Goal: Find specific page/section: Find specific page/section

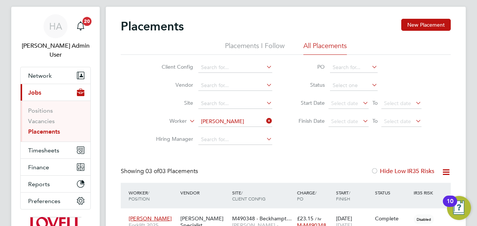
click at [265, 120] on icon at bounding box center [265, 120] width 0 height 10
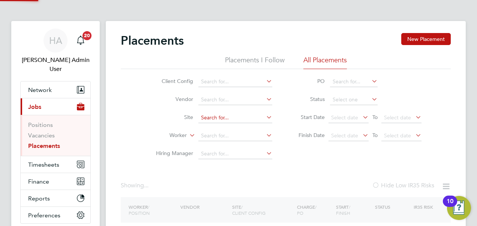
click at [233, 118] on input at bounding box center [235, 117] width 74 height 10
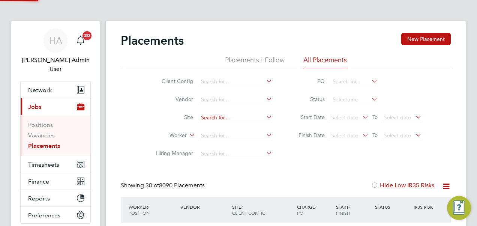
click at [233, 118] on input at bounding box center [235, 117] width 74 height 10
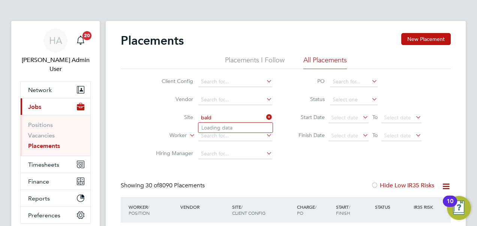
scroll to position [21, 52]
click at [230, 123] on li "B490104 - Balderton Rise" at bounding box center [235, 128] width 74 height 10
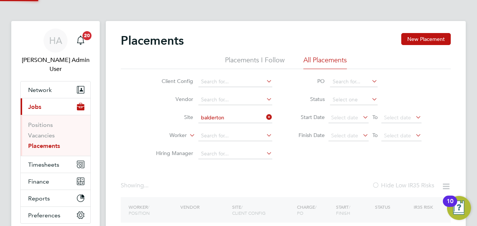
type input "B490104 - Balderton Rise"
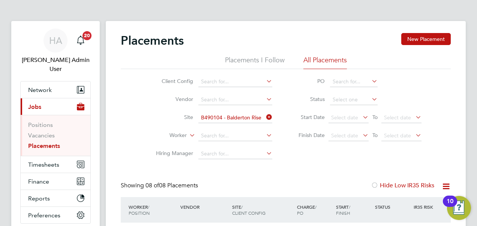
click at [265, 118] on icon at bounding box center [265, 117] width 0 height 10
click at [235, 136] on input at bounding box center [235, 135] width 74 height 10
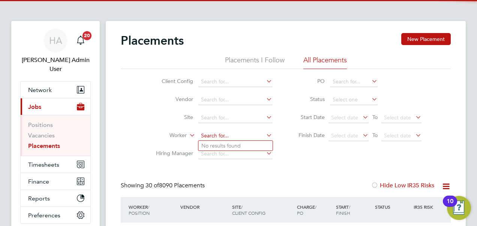
scroll to position [21, 65]
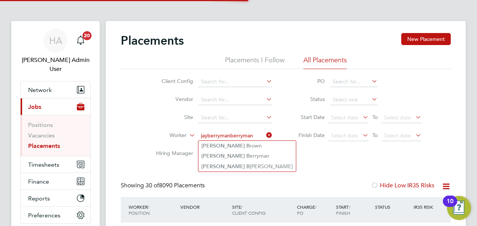
type input "jayberrymanberryman"
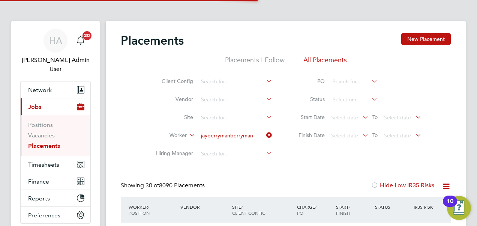
click at [265, 138] on icon at bounding box center [265, 135] width 0 height 10
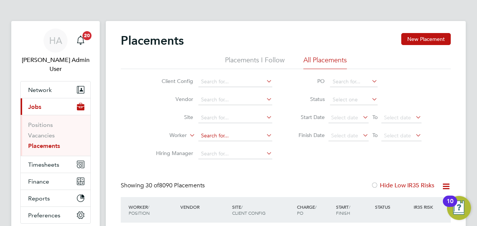
click at [231, 138] on input at bounding box center [235, 135] width 74 height 10
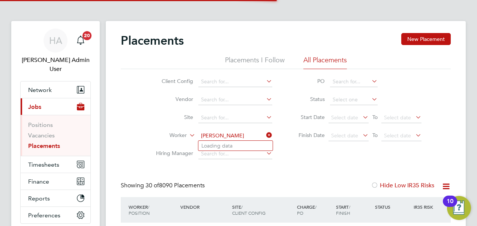
type input "[PERSON_NAME]"
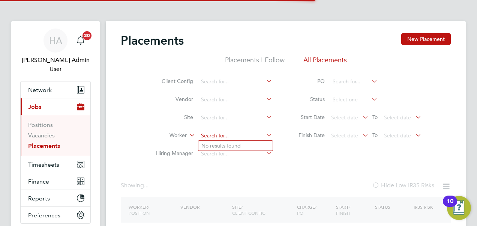
click at [231, 138] on input at bounding box center [235, 135] width 74 height 10
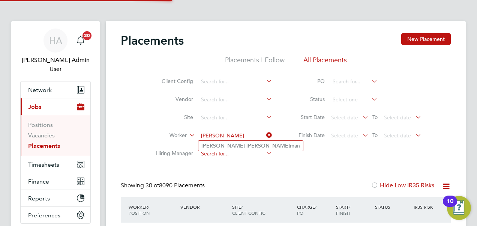
type input "[PERSON_NAME]"
click at [226, 156] on input at bounding box center [235, 153] width 74 height 10
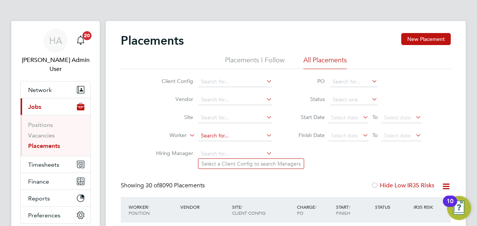
click at [229, 133] on input at bounding box center [235, 135] width 74 height 10
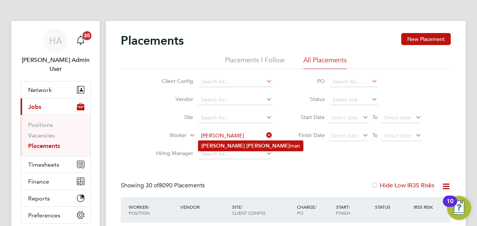
click at [225, 145] on li "[PERSON_NAME] man" at bounding box center [250, 146] width 105 height 10
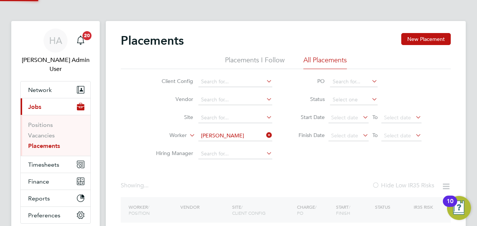
type input "[PERSON_NAME]"
